Goal: Information Seeking & Learning: Learn about a topic

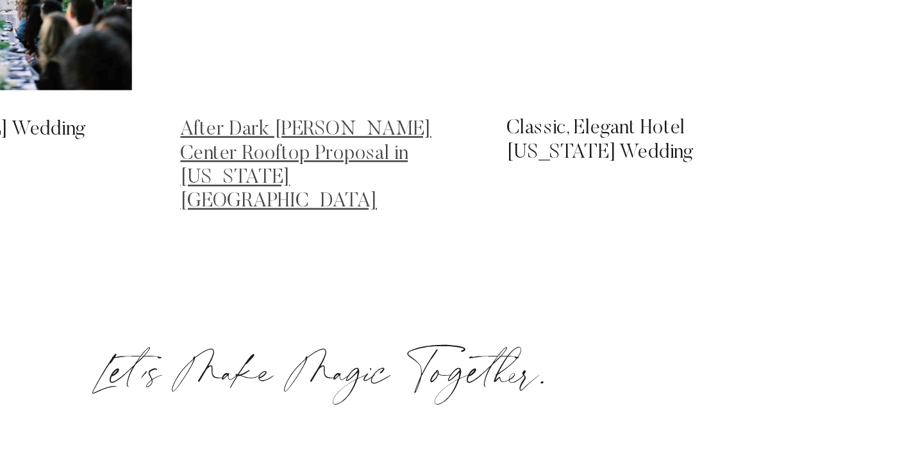
scroll to position [10296, 0]
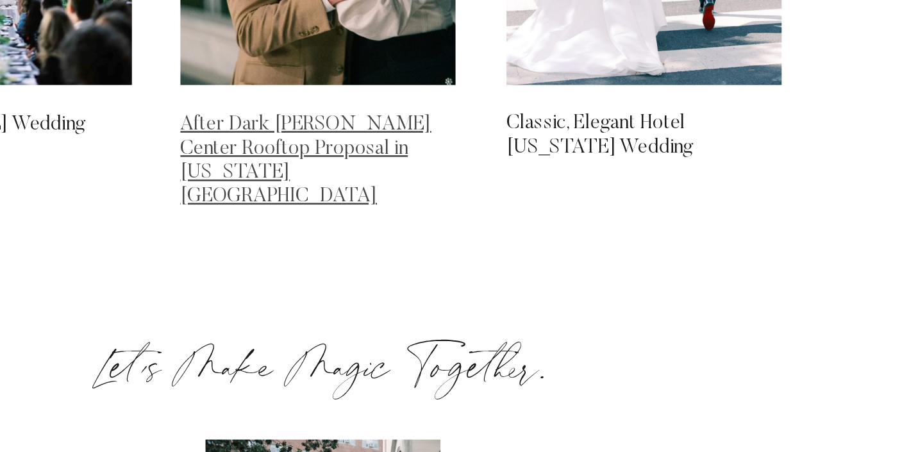
click at [485, 214] on link "After Dark [PERSON_NAME] Center Rooftop Proposal in [US_STATE][GEOGRAPHIC_DATA]" at bounding box center [449, 228] width 192 height 71
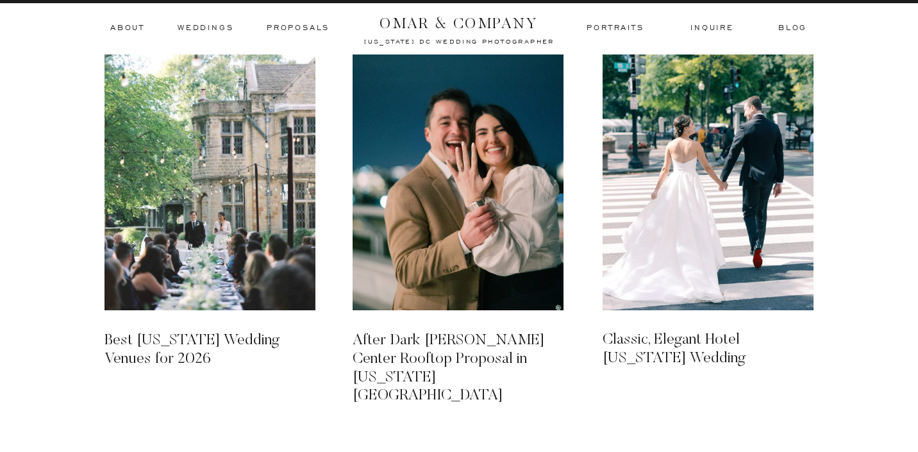
scroll to position [4713, 0]
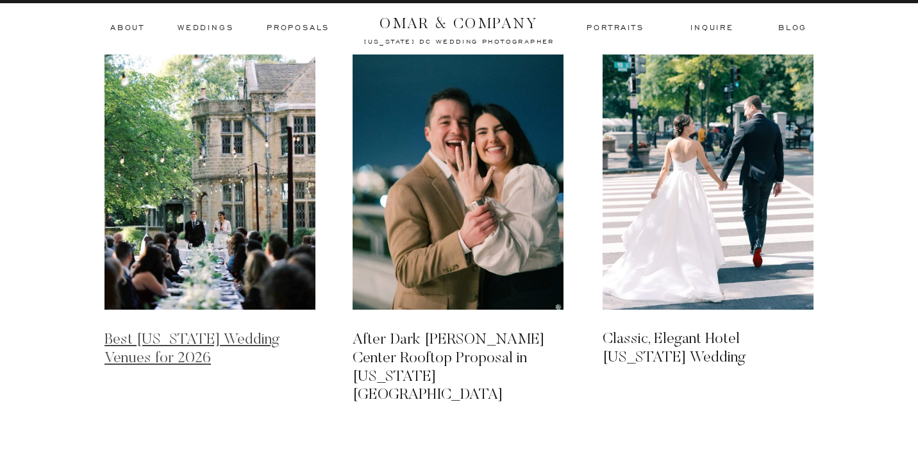
click at [251, 339] on link "Best [US_STATE] Wedding Venues for 2026" at bounding box center [192, 349] width 175 height 34
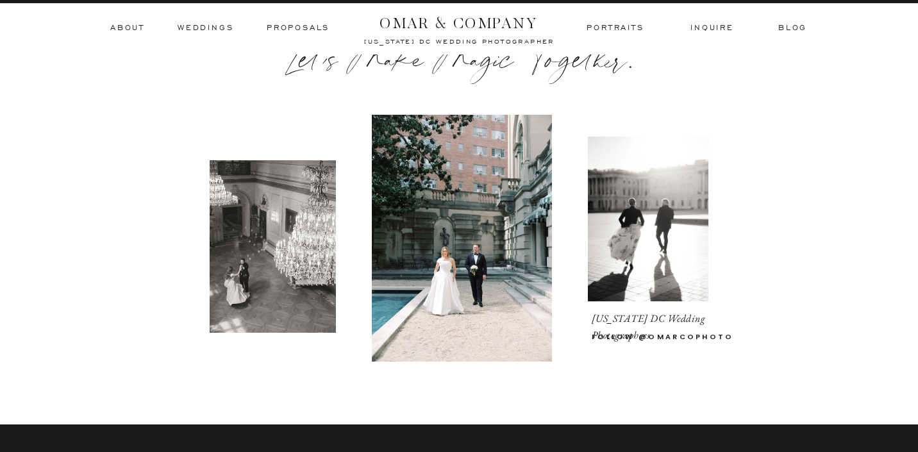
scroll to position [5182, 0]
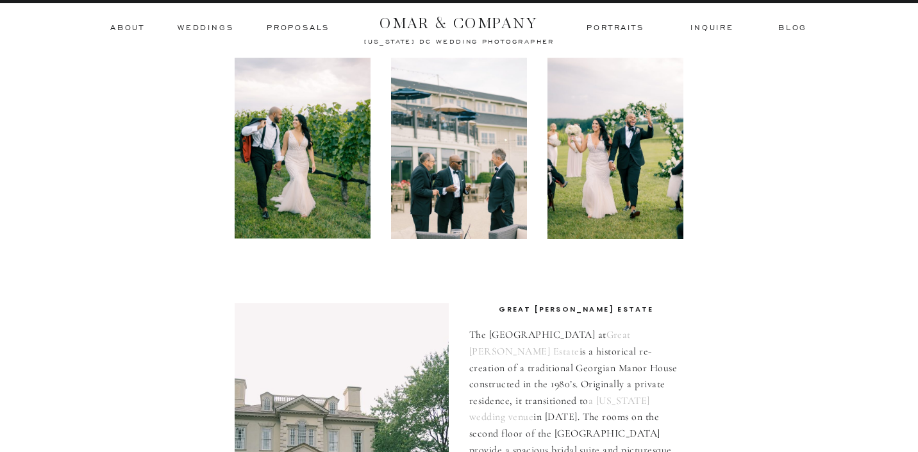
scroll to position [1674, 0]
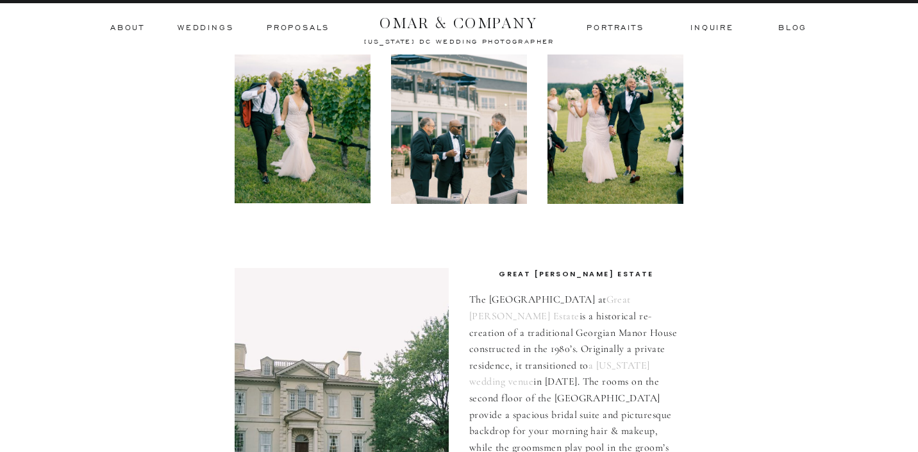
click at [194, 31] on h3 "Weddings" at bounding box center [206, 28] width 56 height 12
